Goal: Navigation & Orientation: Find specific page/section

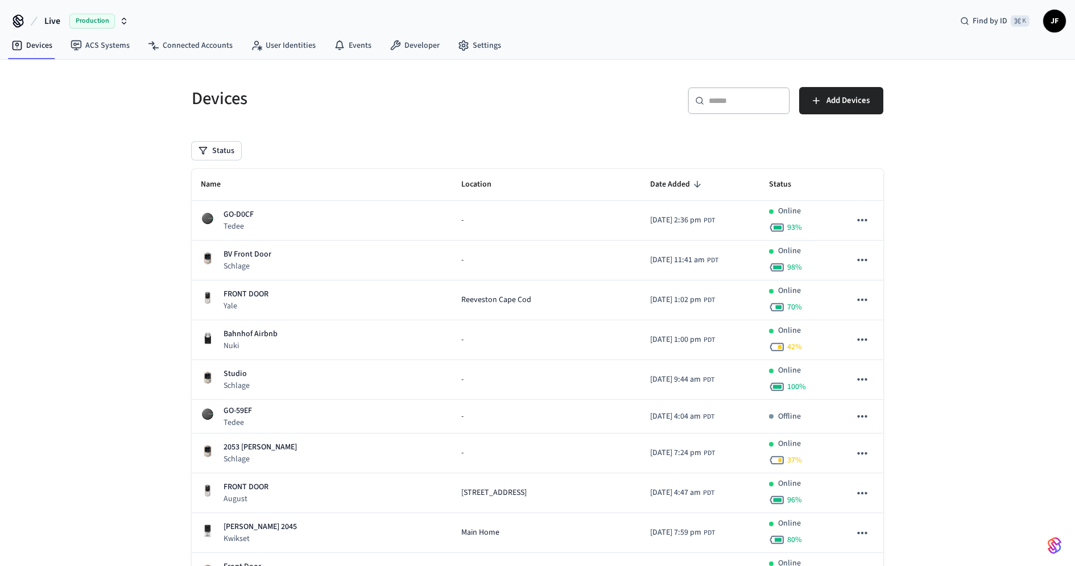
click at [78, 23] on span "Production" at bounding box center [92, 21] width 46 height 15
type input "*****"
click at [67, 69] on div "Wodify Production" at bounding box center [92, 72] width 156 height 15
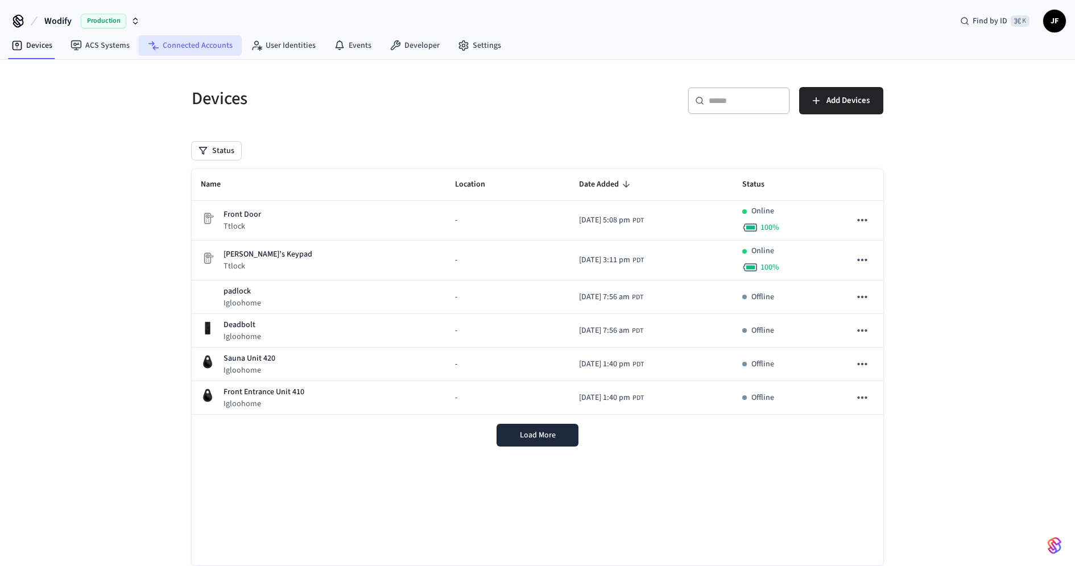
click at [183, 40] on link "Connected Accounts" at bounding box center [190, 45] width 103 height 20
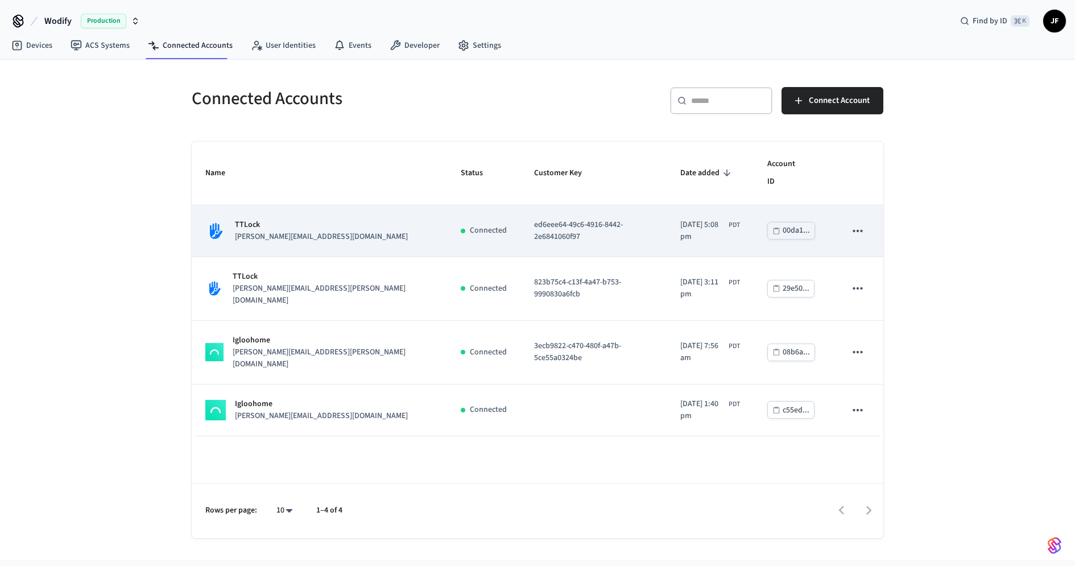
click at [358, 205] on td "TTLock [PERSON_NAME][EMAIL_ADDRESS][DOMAIN_NAME]" at bounding box center [319, 231] width 255 height 52
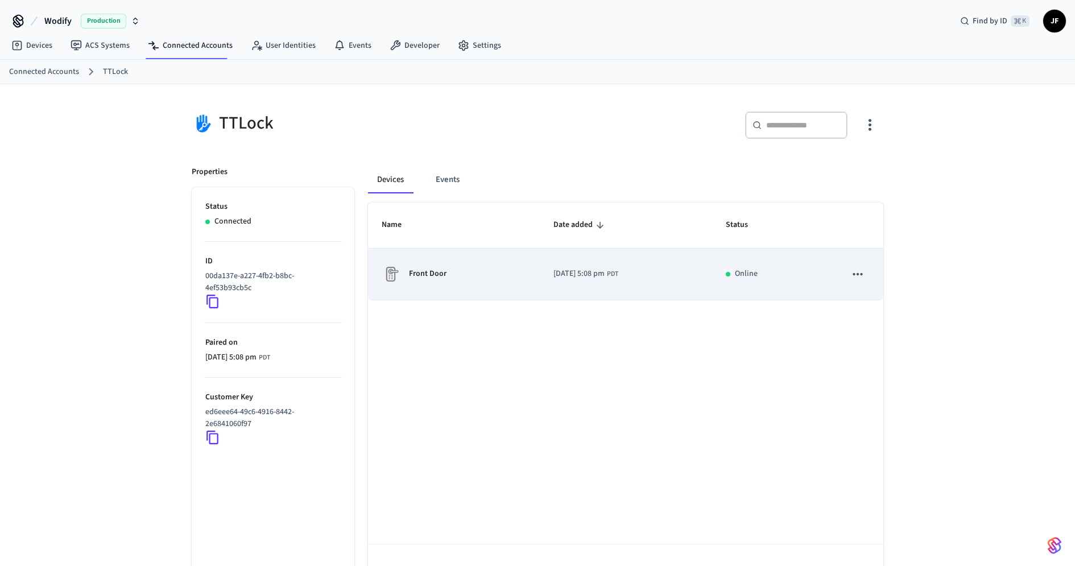
click at [520, 284] on td "Front Door" at bounding box center [454, 275] width 172 height 52
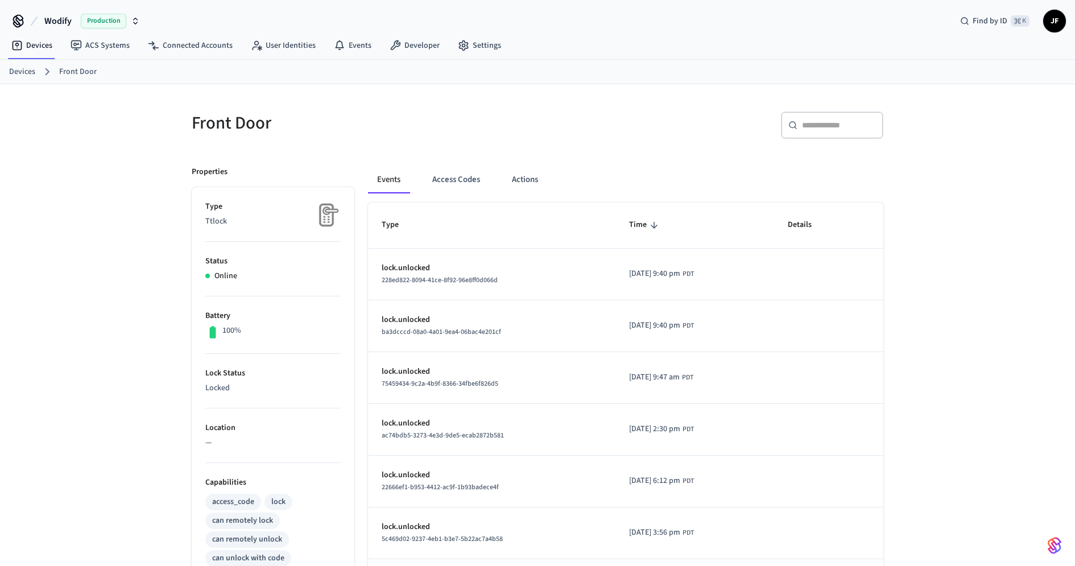
click at [701, 106] on div "​ ​" at bounding box center [707, 123] width 353 height 50
